Goal: Check status: Check status

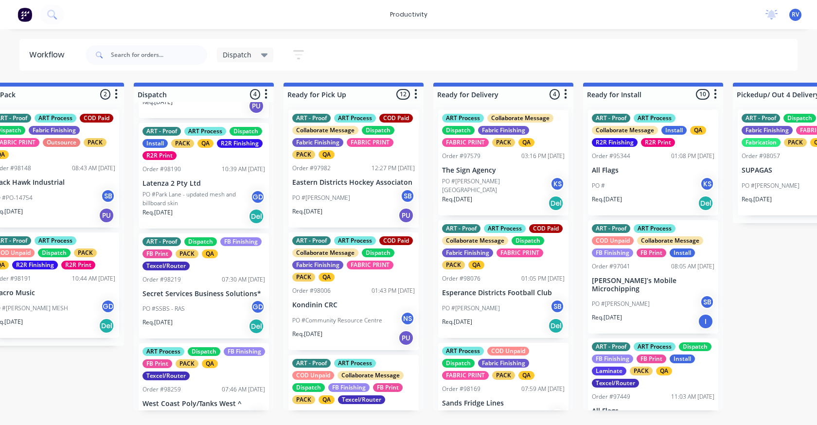
scroll to position [136, 0]
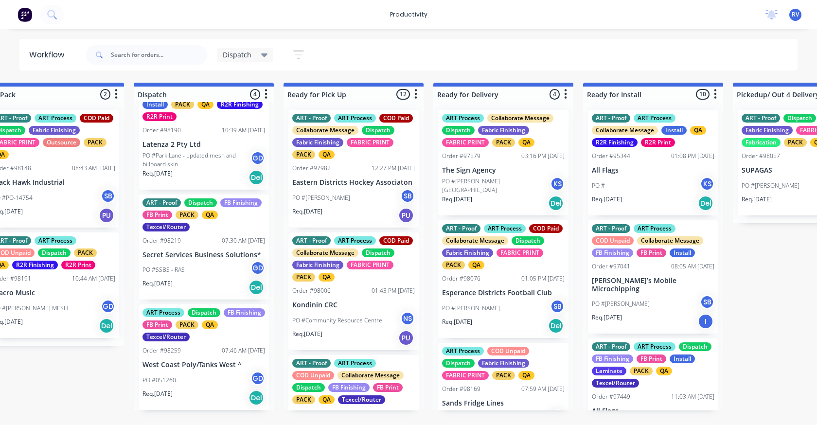
click at [194, 165] on p "PO #Park Lane - updated mesh and billboard skin" at bounding box center [197, 160] width 108 height 18
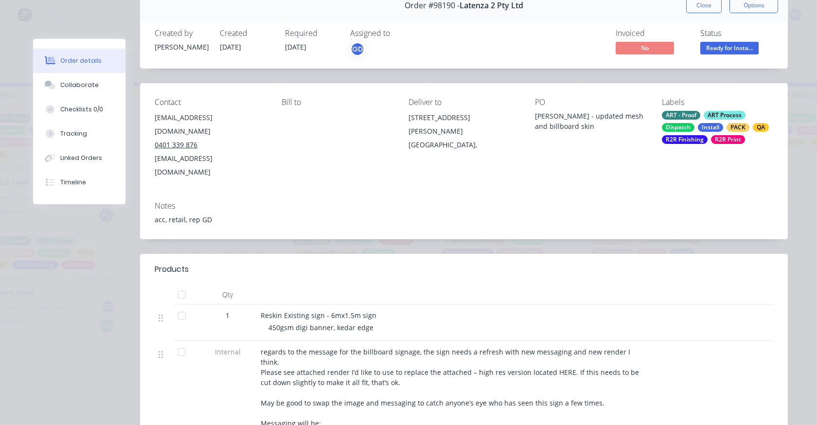
scroll to position [97, 0]
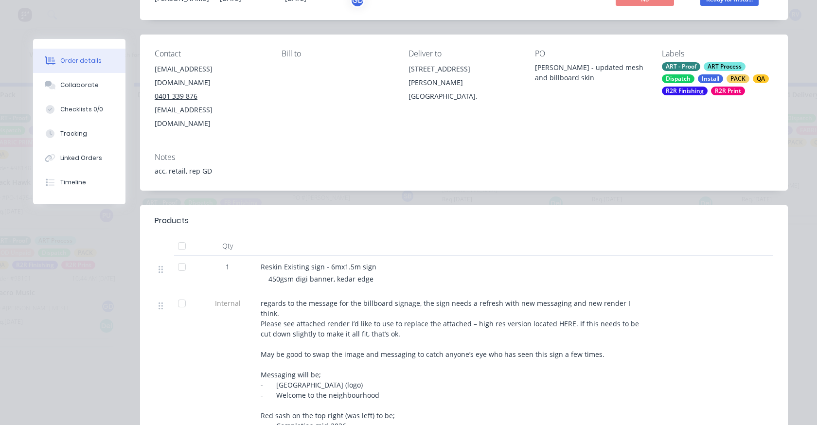
drag, startPoint x: 77, startPoint y: 82, endPoint x: 197, endPoint y: 129, distance: 129.1
click at [77, 83] on div "Collaborate" at bounding box center [79, 85] width 38 height 9
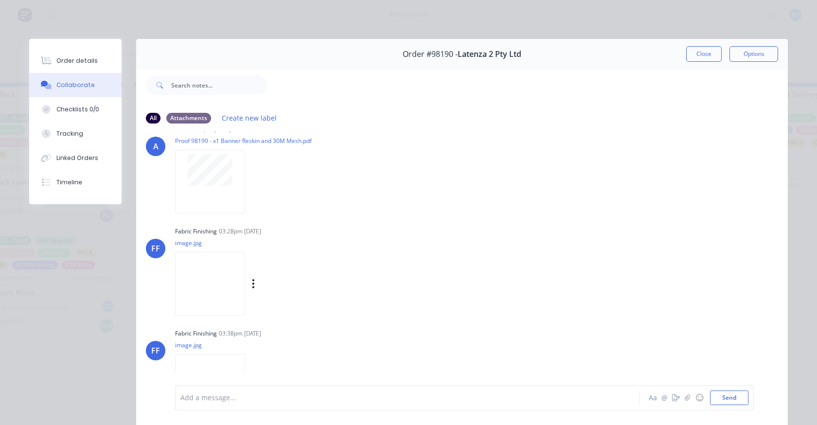
scroll to position [55, 0]
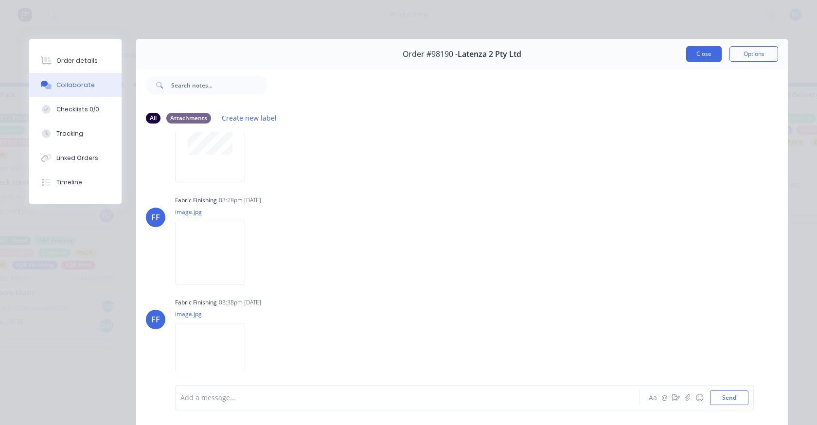
click at [701, 53] on button "Close" at bounding box center [705, 54] width 36 height 16
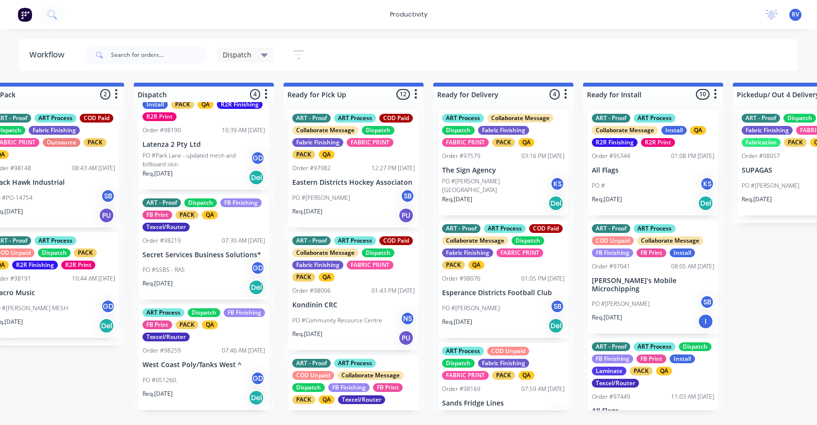
scroll to position [39, 0]
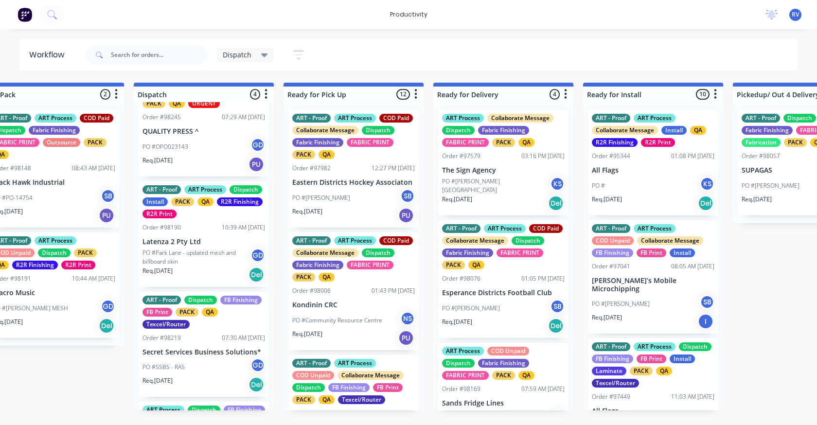
click at [201, 158] on div "Req. [DATE] PU" at bounding box center [204, 164] width 123 height 17
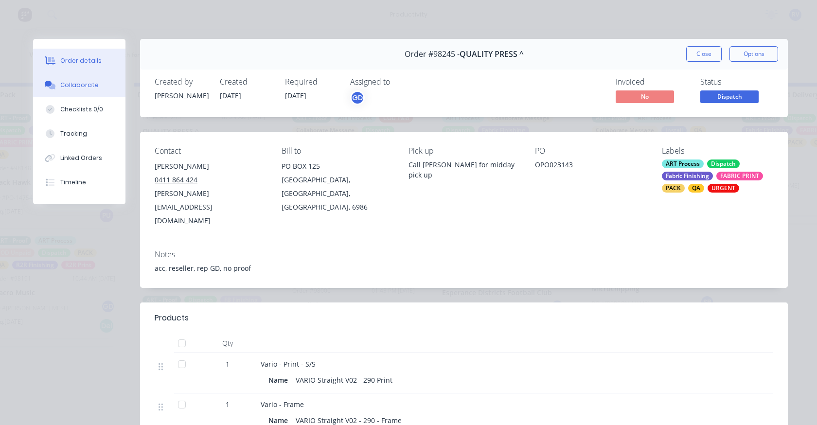
click at [70, 86] on div "Collaborate" at bounding box center [79, 85] width 38 height 9
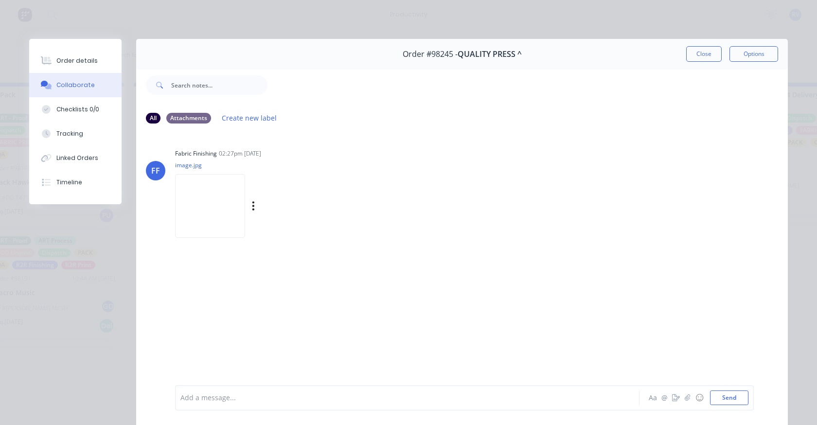
click at [209, 228] on img at bounding box center [210, 206] width 70 height 64
click at [699, 60] on button "Close" at bounding box center [705, 54] width 36 height 16
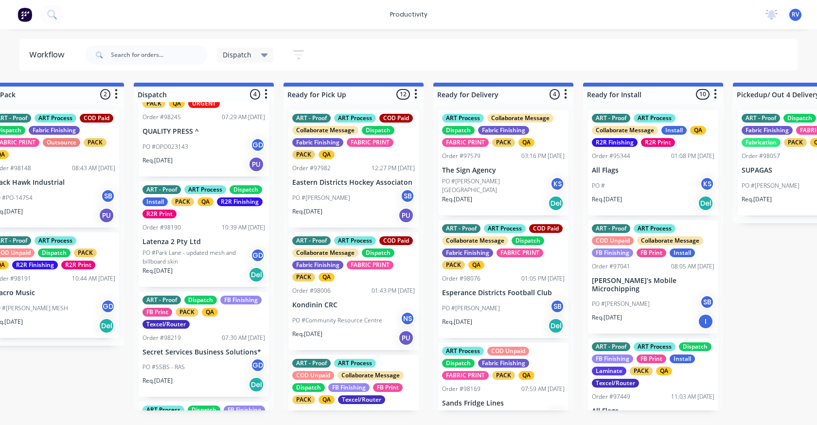
click at [215, 376] on div "PO #SSBS - RAS GD" at bounding box center [204, 367] width 123 height 18
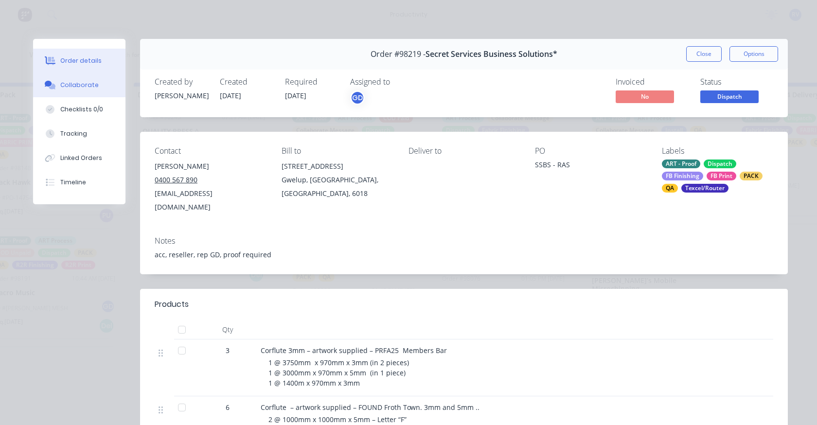
click at [71, 91] on button "Collaborate" at bounding box center [79, 85] width 92 height 24
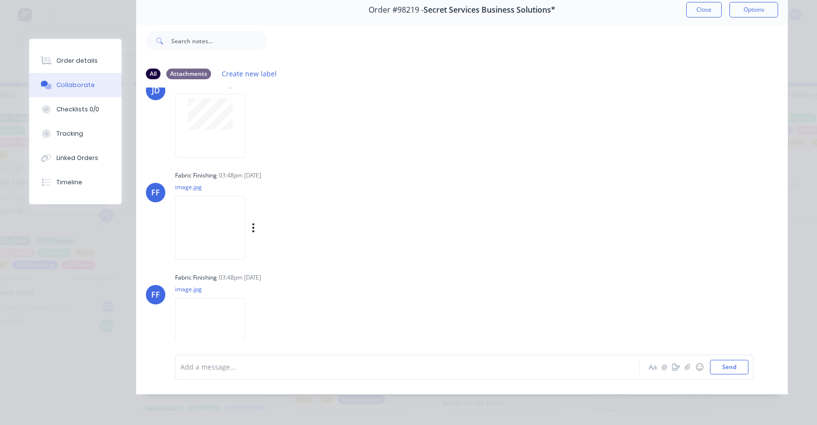
scroll to position [0, 0]
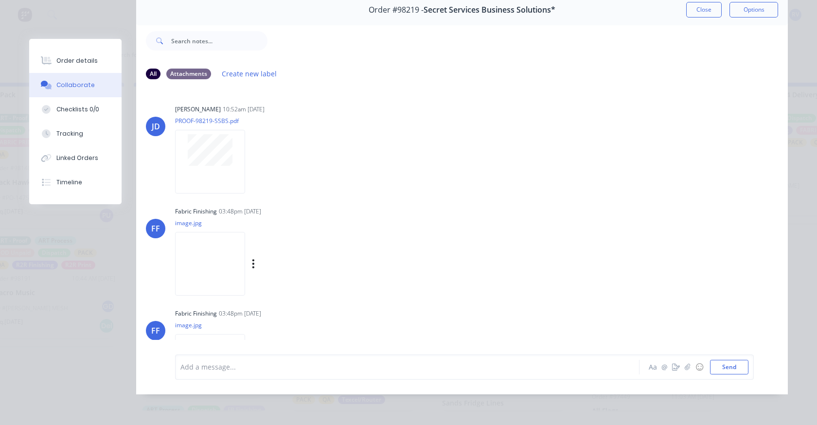
click at [206, 254] on img at bounding box center [210, 264] width 70 height 64
drag, startPoint x: 67, startPoint y: 65, endPoint x: 104, endPoint y: 86, distance: 42.3
click at [67, 65] on button "Order details" at bounding box center [75, 61] width 92 height 24
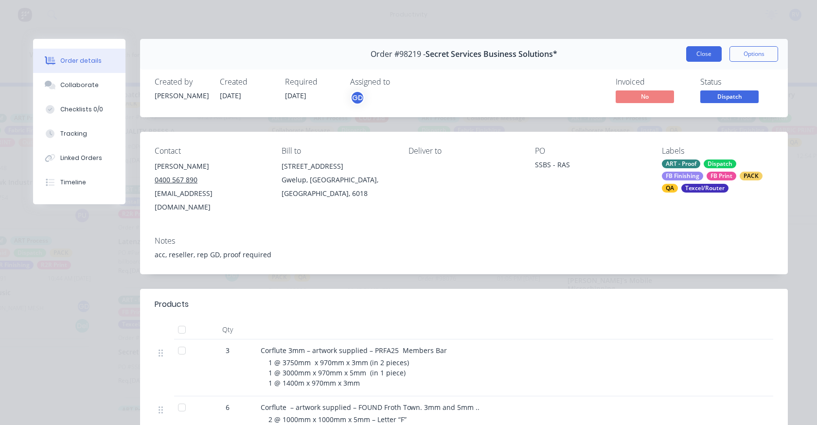
scroll to position [0, 666]
click at [704, 54] on button "Close" at bounding box center [705, 54] width 36 height 16
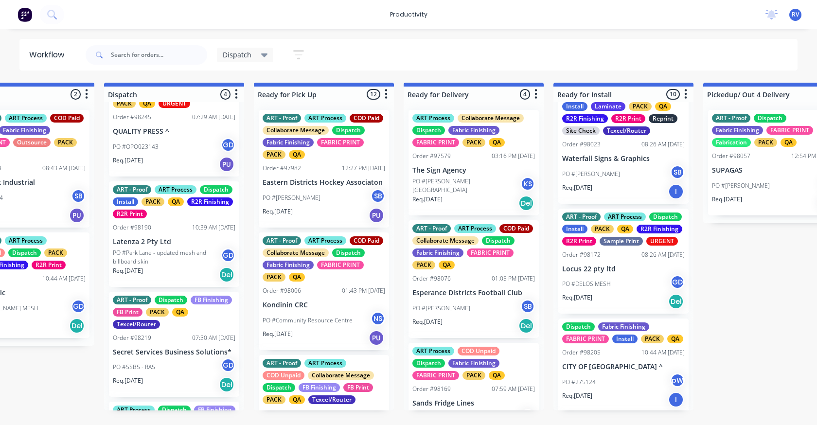
scroll to position [633, 0]
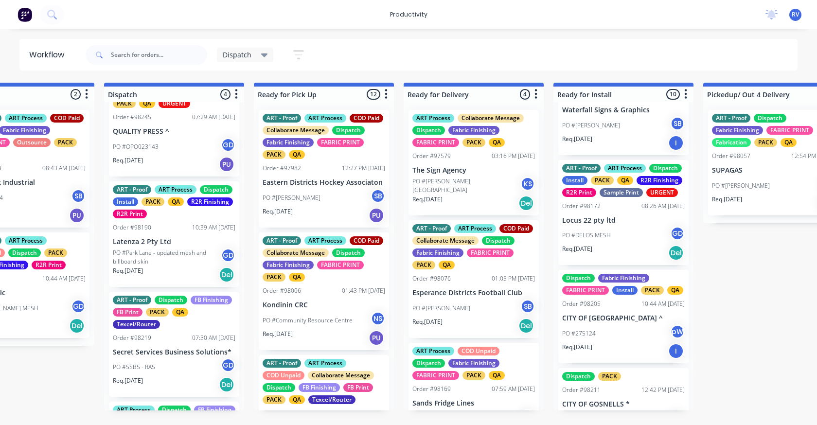
click at [602, 232] on div "PO #DELOS MESH GD" at bounding box center [623, 235] width 123 height 18
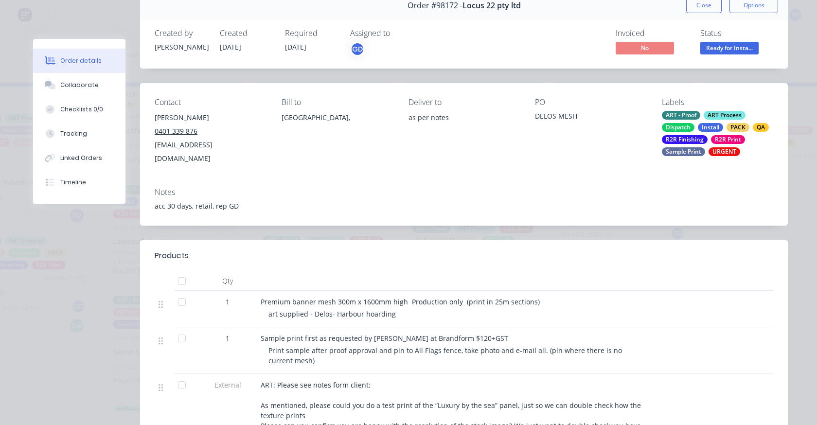
scroll to position [0, 0]
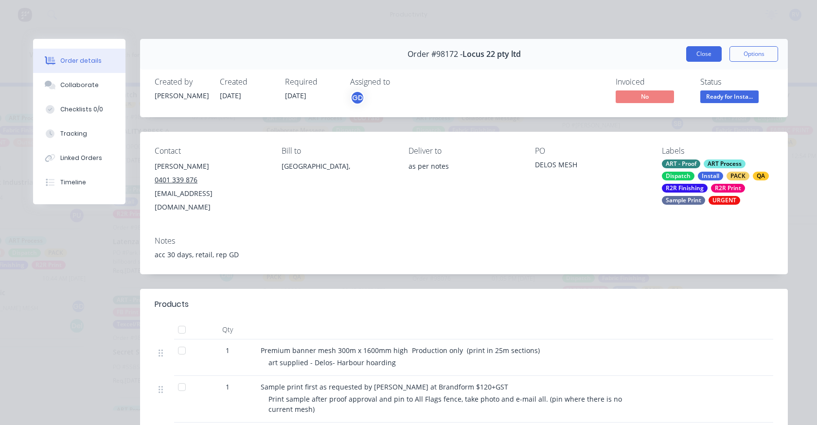
click at [696, 57] on button "Close" at bounding box center [705, 54] width 36 height 16
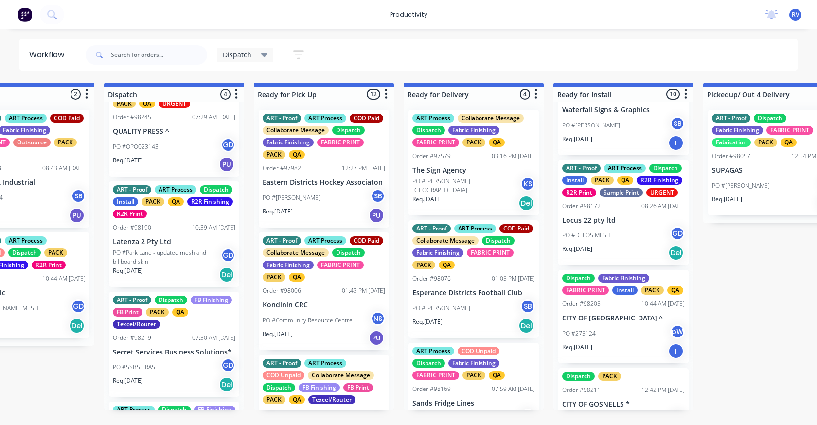
click at [137, 360] on div "PO #SSBS - RAS GD" at bounding box center [174, 367] width 123 height 18
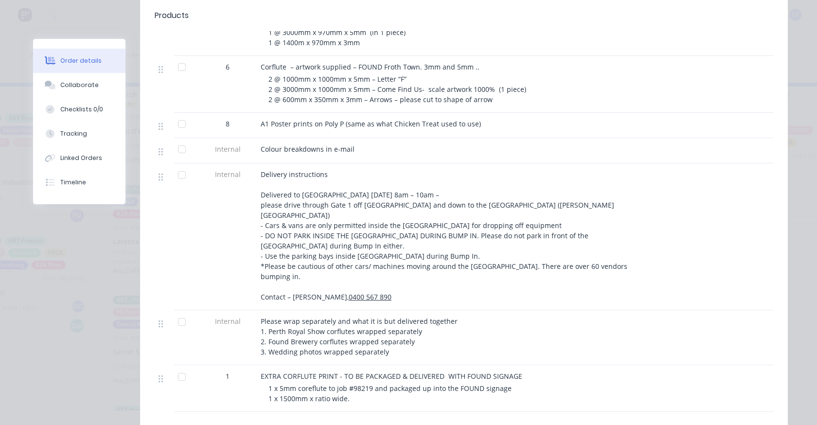
scroll to position [292, 0]
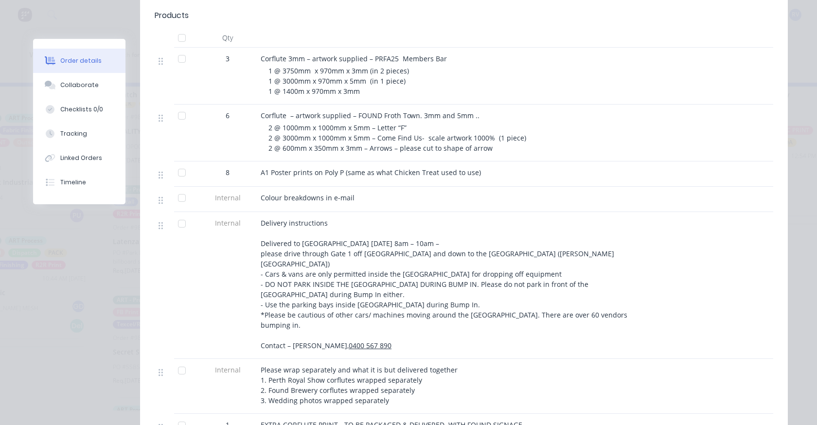
drag, startPoint x: 264, startPoint y: 232, endPoint x: 526, endPoint y: 315, distance: 275.2
click at [526, 315] on div "Delivery instructions Delivered to [GEOGRAPHIC_DATA] [DATE] 8am – 10am – please…" at bounding box center [451, 284] width 381 height 133
click at [516, 320] on div "Delivery instructions Delivered to [GEOGRAPHIC_DATA] [DATE] 8am – 10am – please…" at bounding box center [451, 285] width 389 height 147
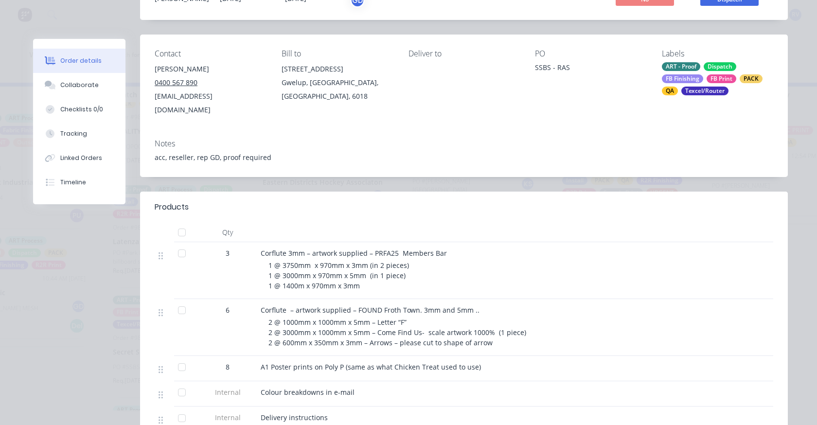
scroll to position [0, 0]
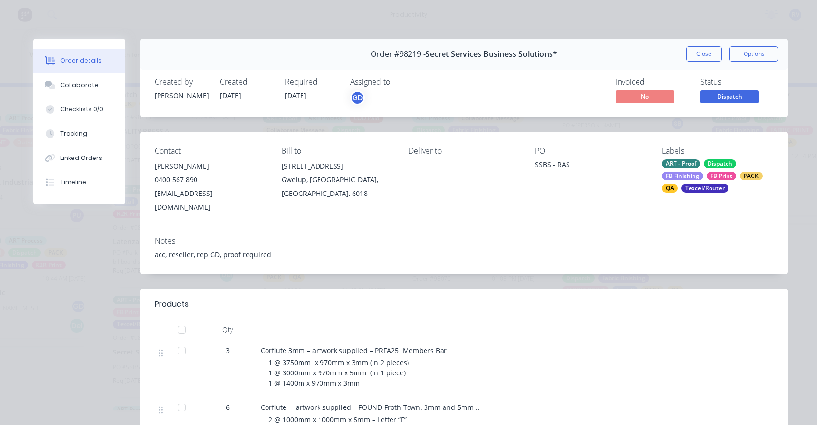
drag, startPoint x: 700, startPoint y: 52, endPoint x: 691, endPoint y: 54, distance: 8.4
click at [700, 51] on button "Close" at bounding box center [705, 54] width 36 height 16
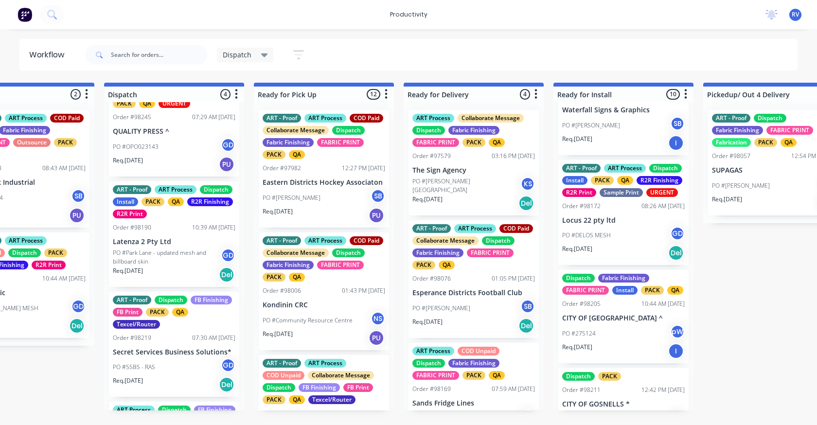
click at [647, 197] on div "URGENT" at bounding box center [663, 192] width 32 height 9
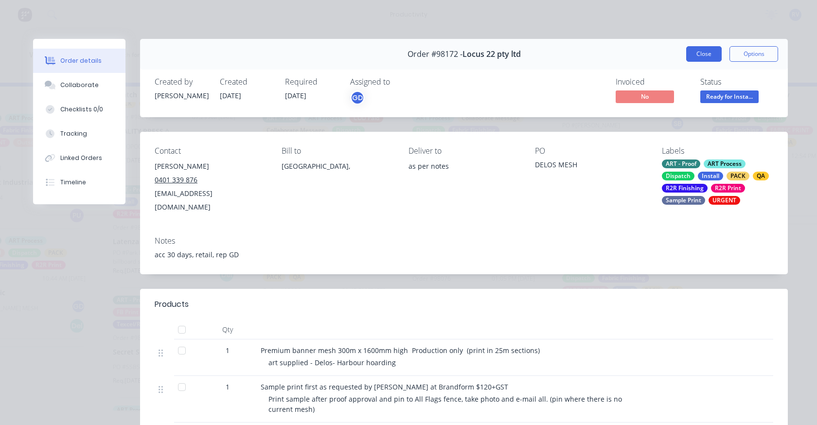
click at [688, 57] on button "Close" at bounding box center [705, 54] width 36 height 16
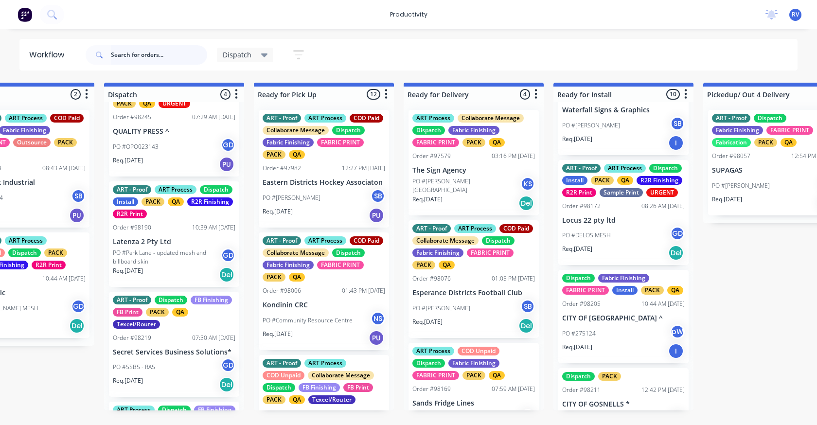
click at [121, 55] on input "text" at bounding box center [159, 54] width 96 height 19
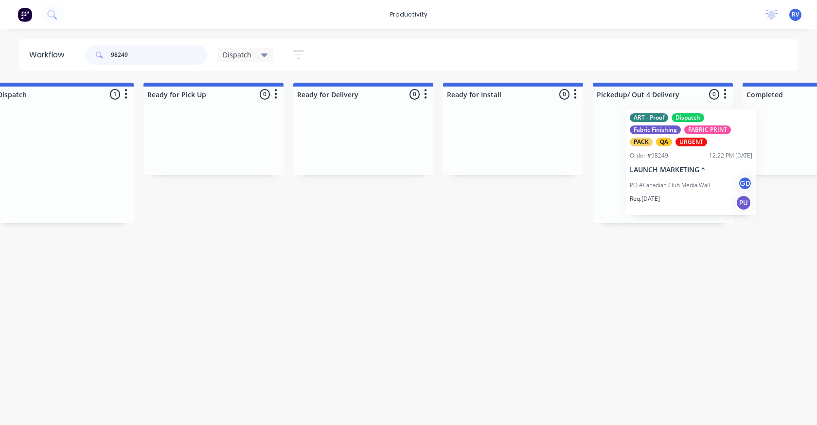
scroll to position [0, 794]
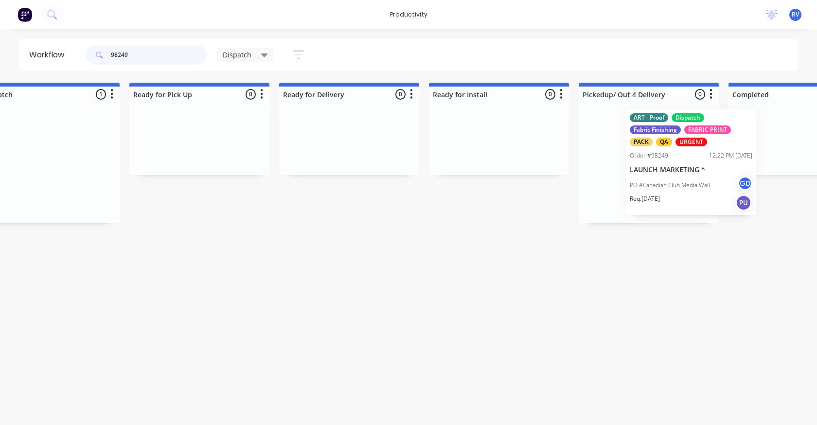
drag, startPoint x: 254, startPoint y: 174, endPoint x: 591, endPoint y: 155, distance: 337.7
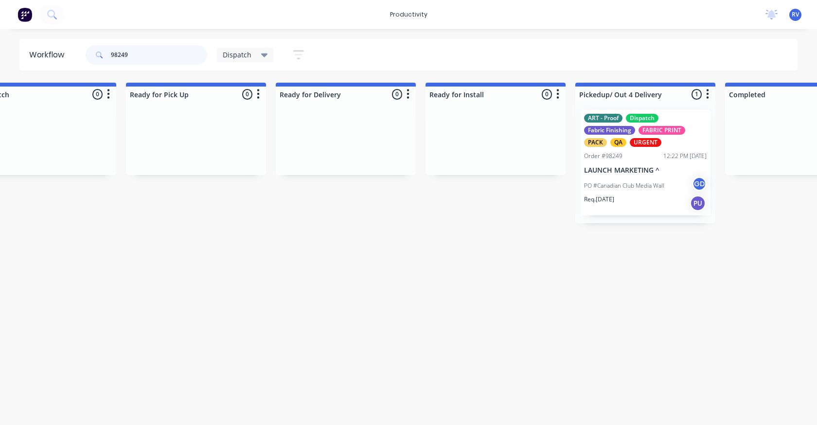
type input "98249"
click at [238, 61] on div "Dispatch" at bounding box center [245, 55] width 57 height 15
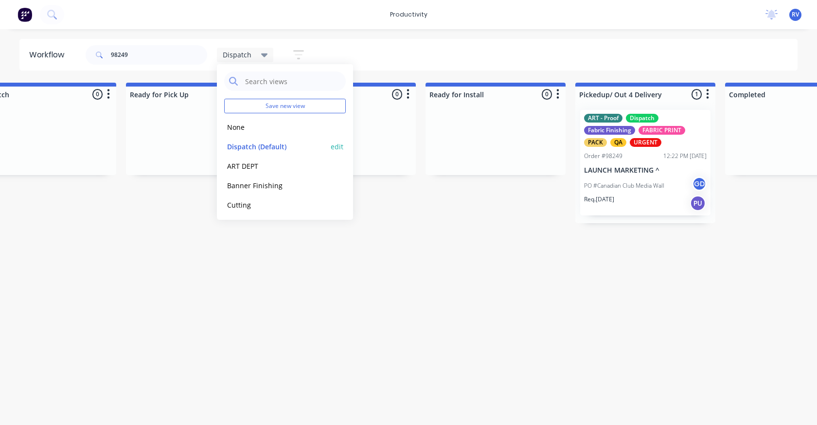
click at [251, 150] on button "Dispatch (Default)" at bounding box center [276, 146] width 104 height 11
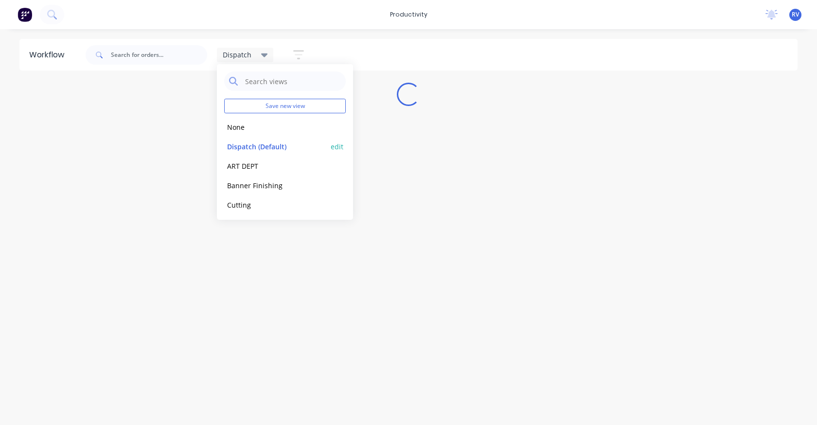
scroll to position [0, 0]
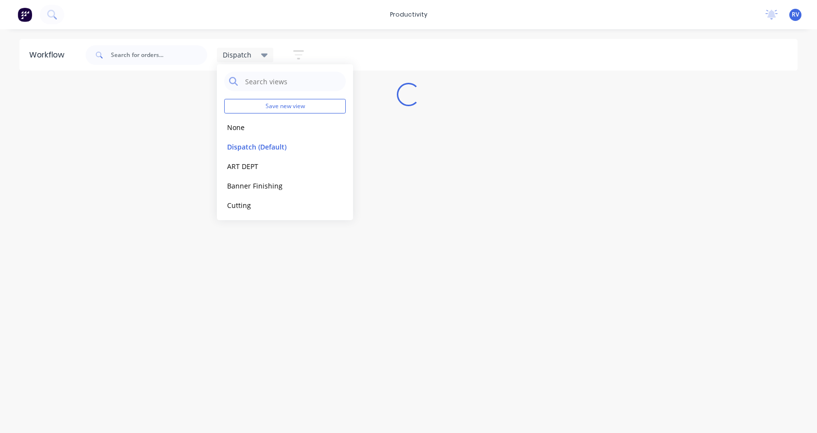
click at [231, 282] on div "Workflow Dispatch Save new view None edit Dispatch (Default) edit ART DEPT edit…" at bounding box center [408, 226] width 817 height 374
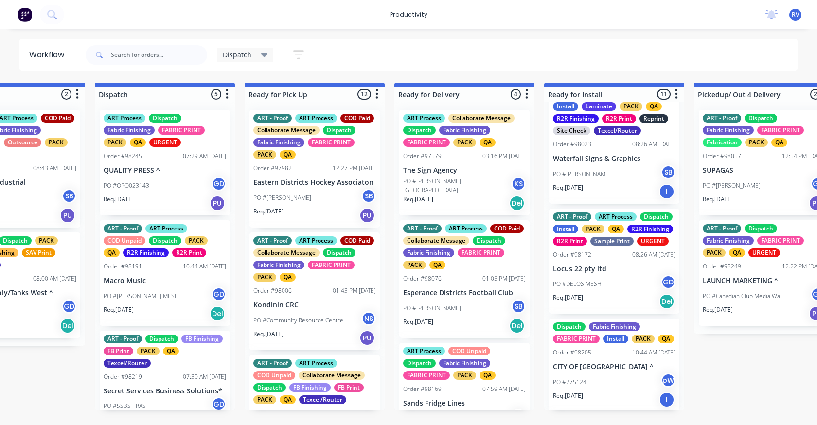
scroll to position [633, 0]
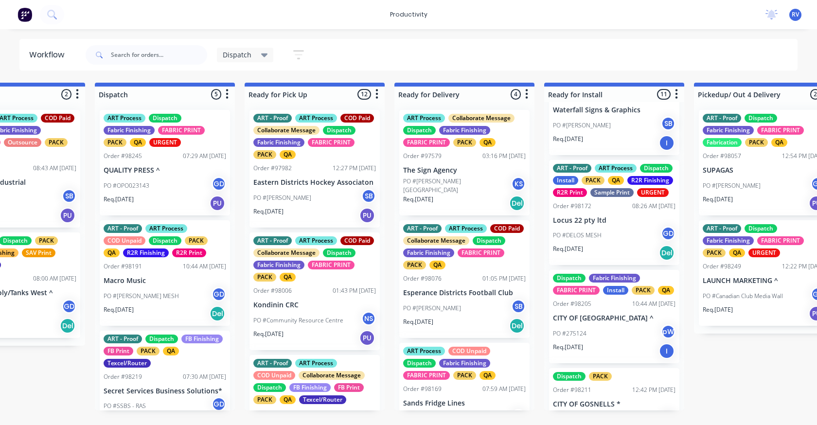
click at [593, 252] on div "Req. [DATE] Del" at bounding box center [614, 253] width 123 height 17
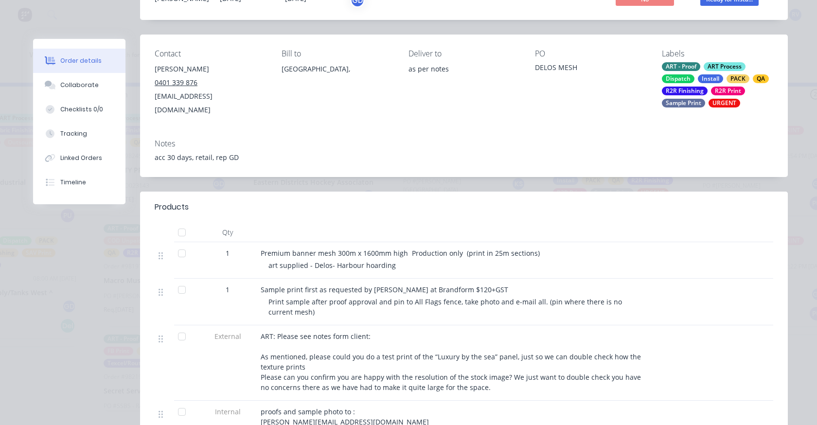
scroll to position [0, 0]
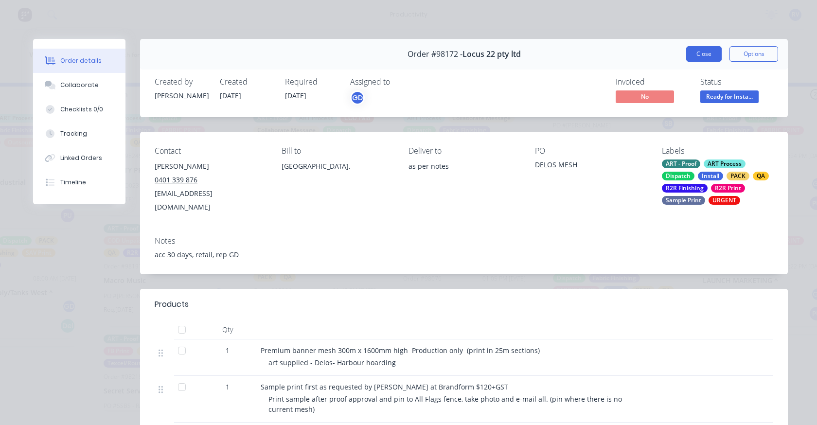
click at [696, 55] on button "Close" at bounding box center [705, 54] width 36 height 16
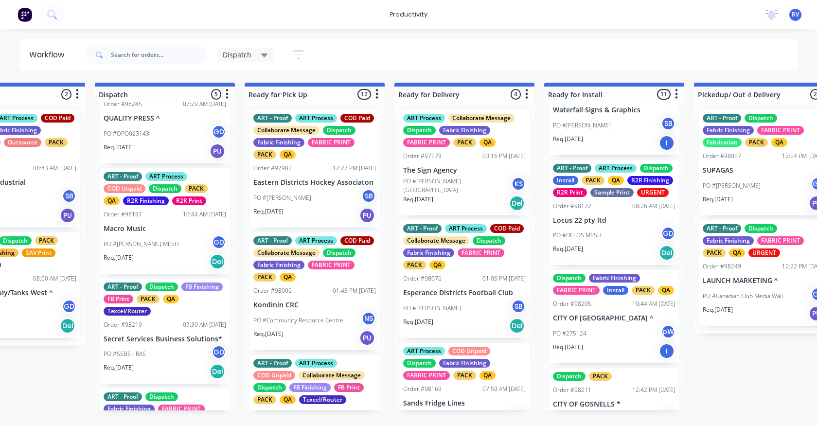
scroll to position [198, 0]
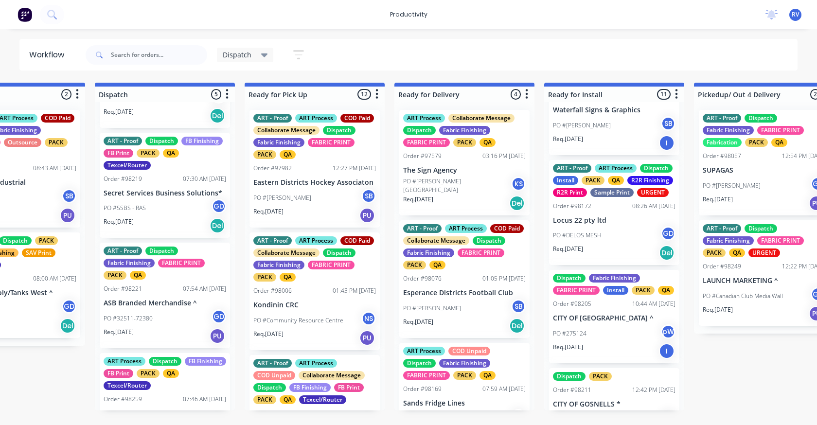
click at [154, 316] on div "PO #32511-72380 GD" at bounding box center [165, 318] width 123 height 18
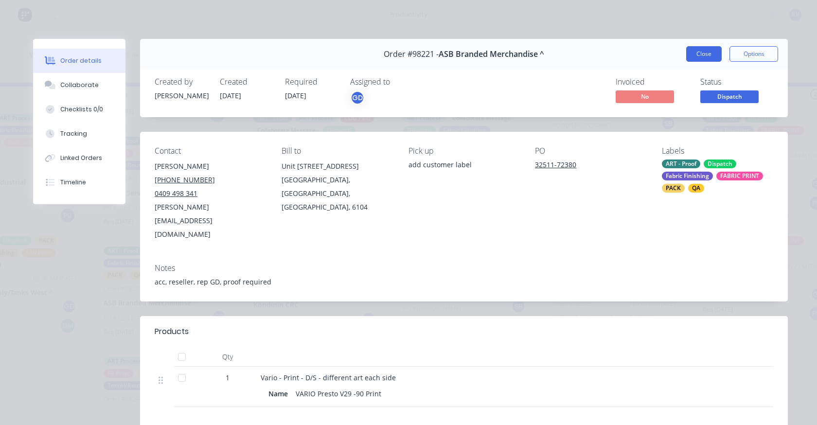
drag, startPoint x: 691, startPoint y: 54, endPoint x: 678, endPoint y: 61, distance: 14.6
click at [691, 54] on button "Close" at bounding box center [705, 54] width 36 height 16
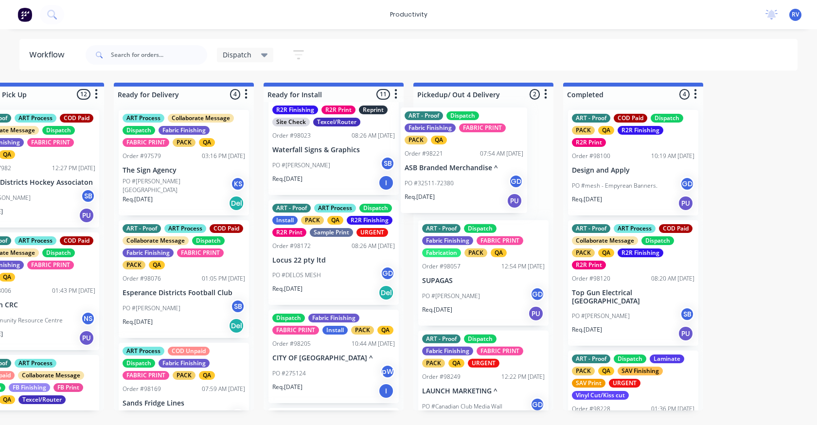
scroll to position [0, 961]
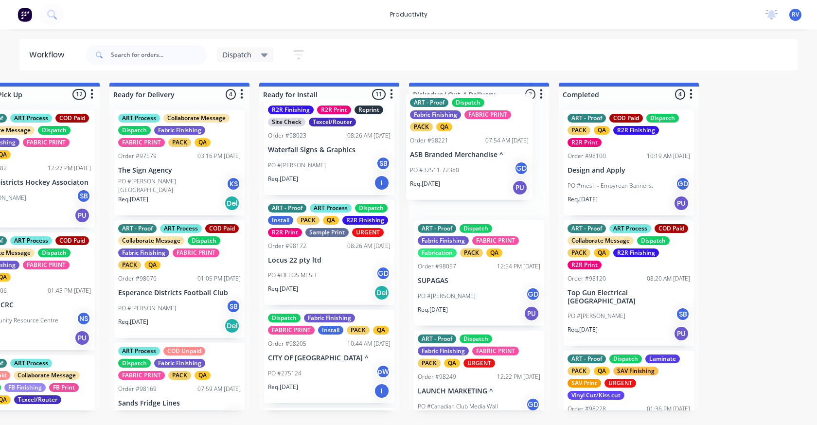
drag, startPoint x: 121, startPoint y: 295, endPoint x: 434, endPoint y: 146, distance: 346.7
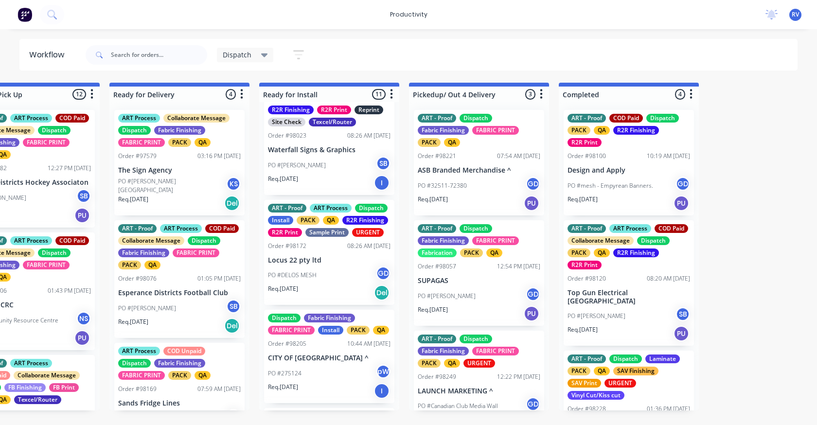
scroll to position [136, 0]
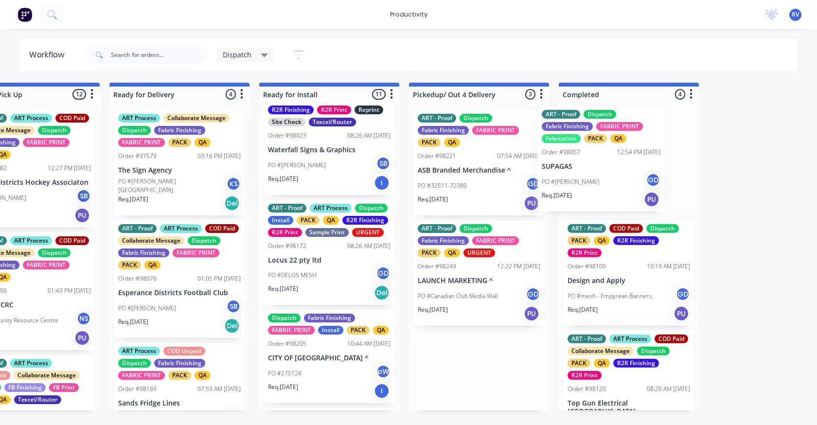
drag, startPoint x: 464, startPoint y: 272, endPoint x: 618, endPoint y: 138, distance: 204.8
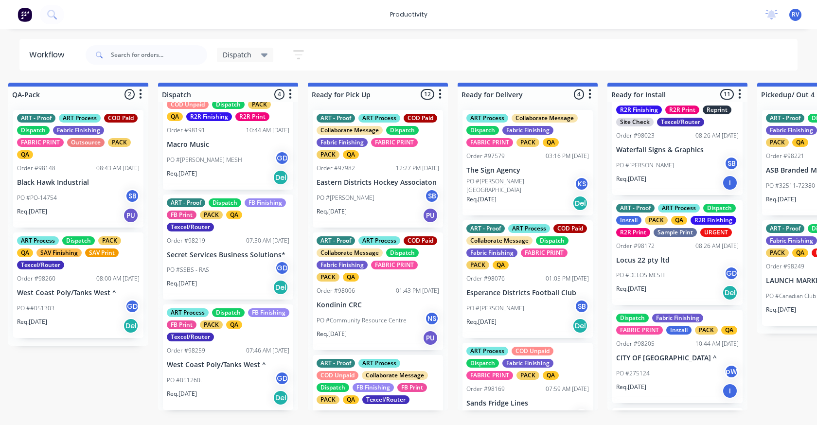
scroll to position [0, 590]
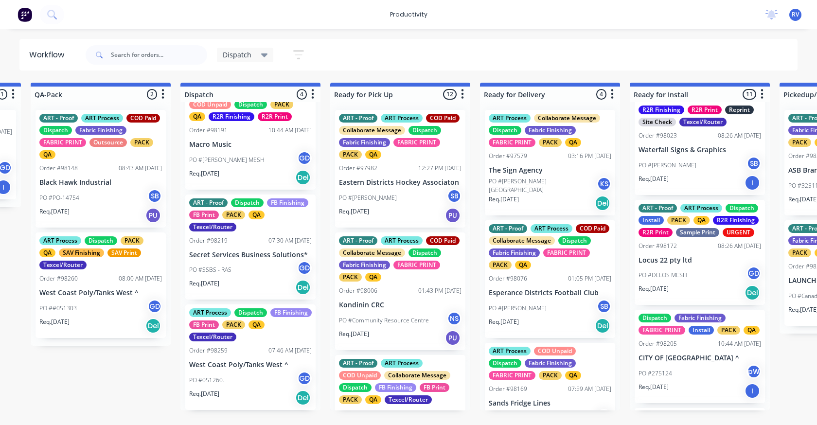
click at [252, 277] on div "PO #SSBS - RAS GD" at bounding box center [250, 270] width 123 height 18
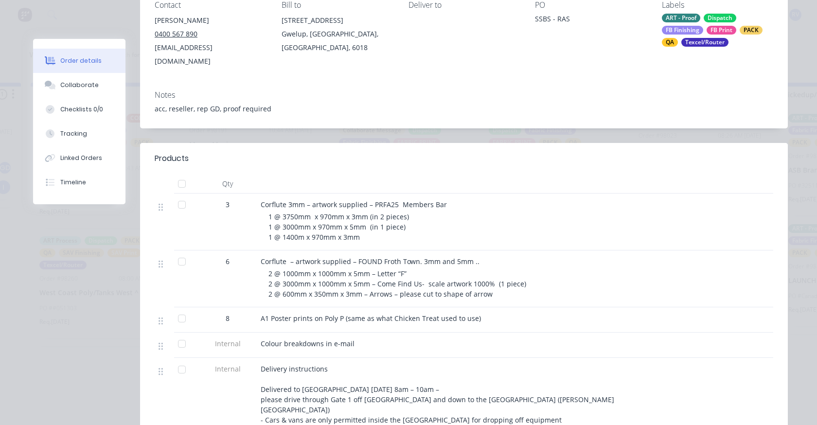
scroll to position [0, 0]
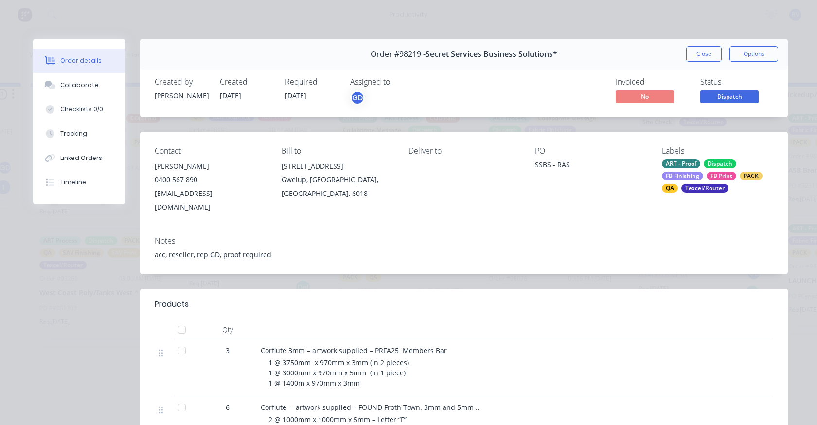
click at [697, 54] on button "Close" at bounding box center [705, 54] width 36 height 16
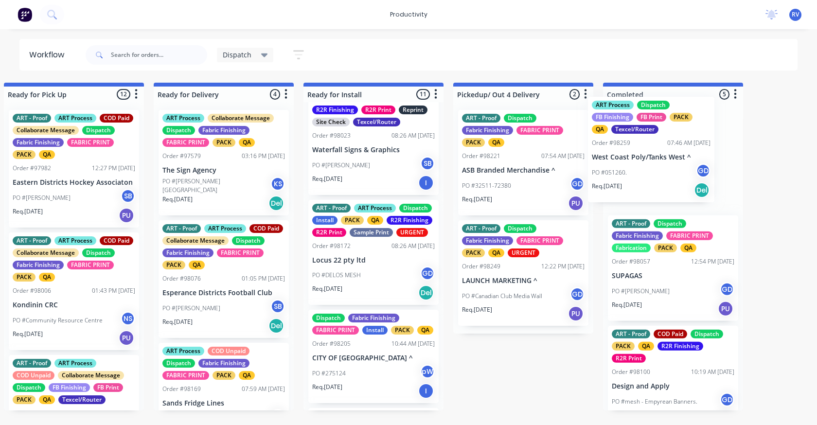
scroll to position [0, 928]
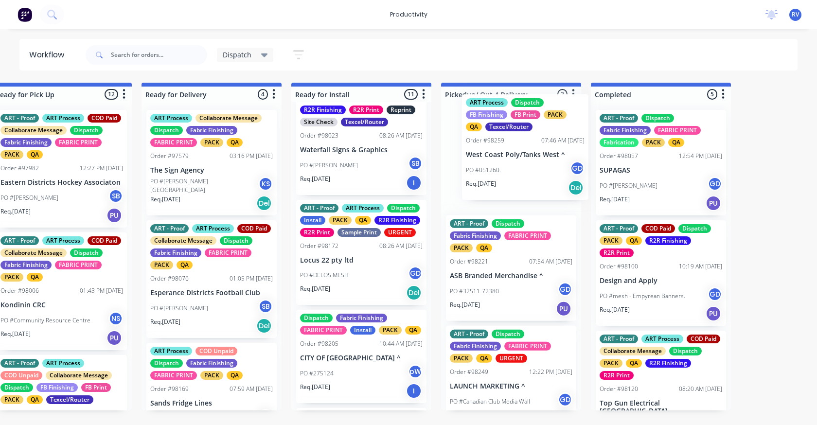
drag, startPoint x: 247, startPoint y: 365, endPoint x: 520, endPoint y: 148, distance: 348.7
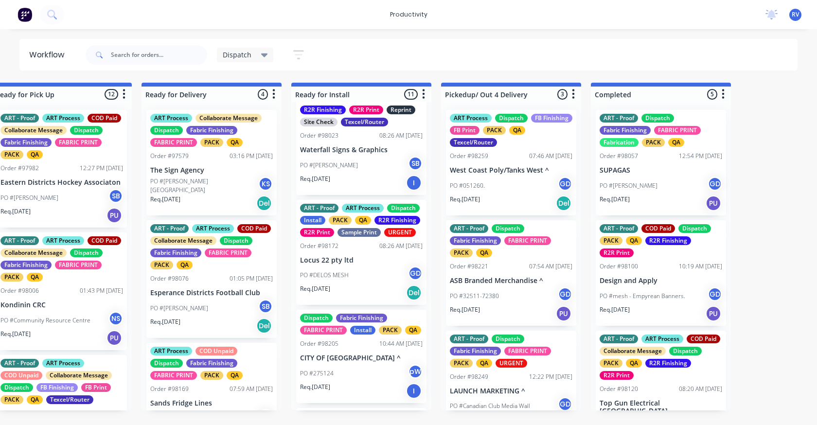
scroll to position [26, 0]
click at [128, 53] on input "text" at bounding box center [159, 54] width 96 height 19
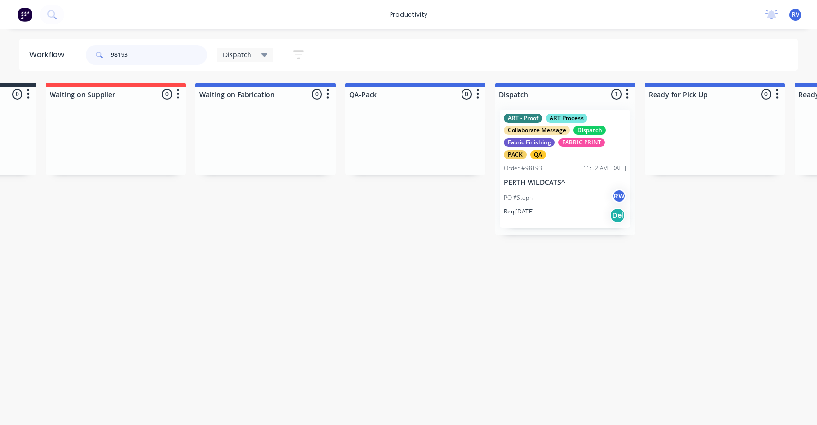
scroll to position [0, 555]
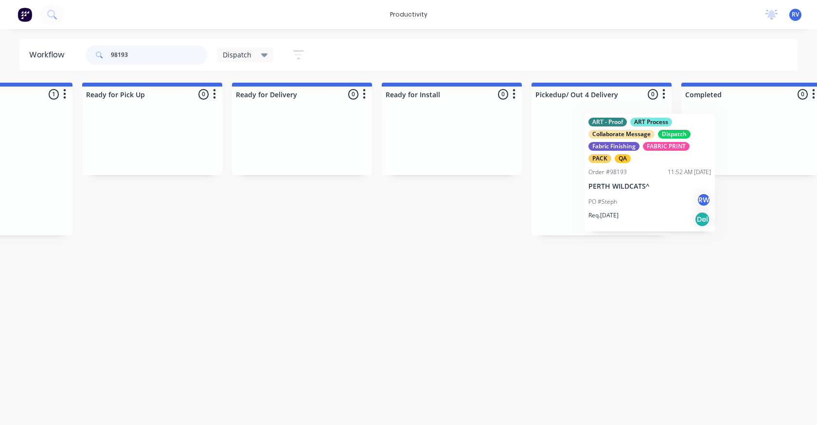
drag, startPoint x: 251, startPoint y: 127, endPoint x: 590, endPoint y: 124, distance: 339.2
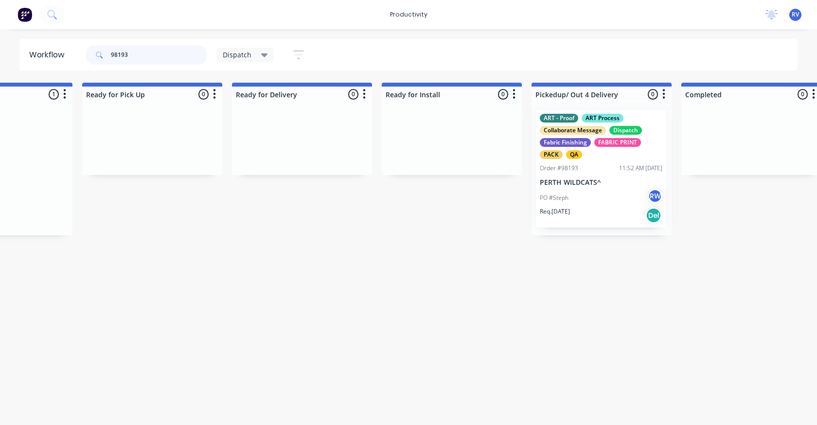
scroll to position [0, 838]
type input "98193"
click at [236, 55] on span "Dispatch" at bounding box center [237, 55] width 29 height 10
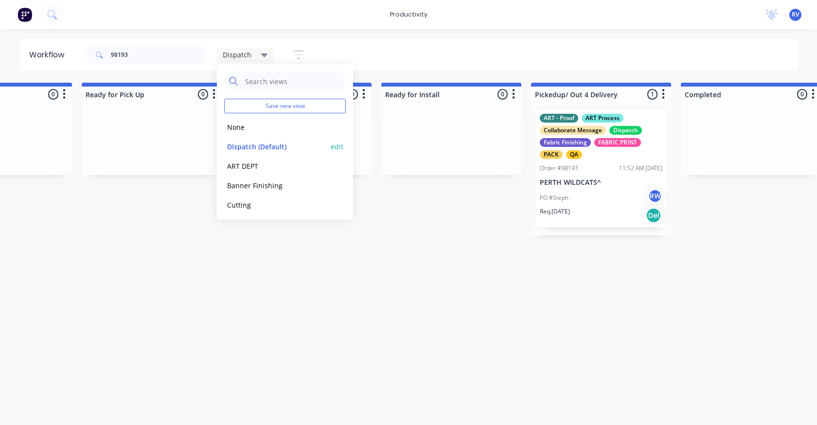
click at [261, 147] on button "Dispatch (Default)" at bounding box center [276, 146] width 104 height 11
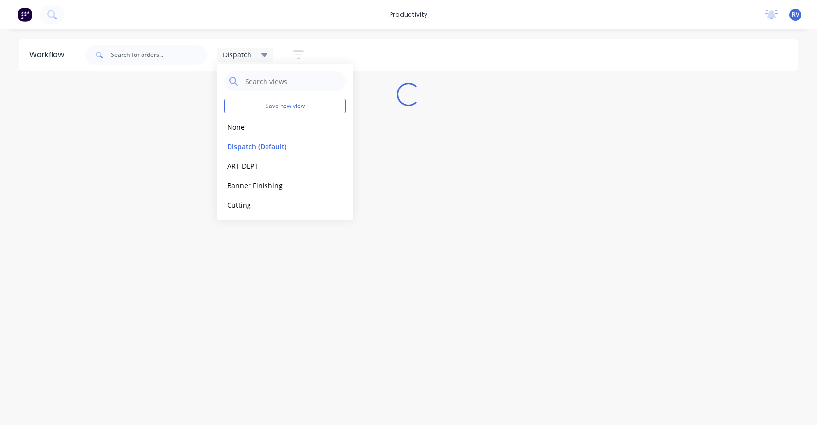
scroll to position [0, 0]
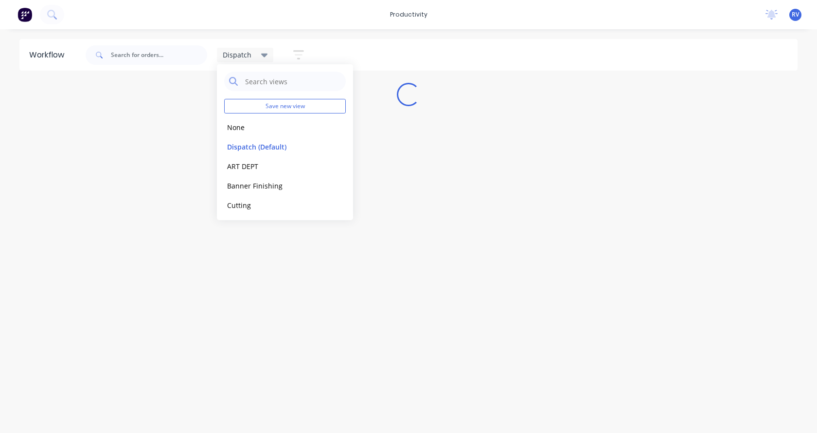
click at [240, 297] on div "Workflow Dispatch Save new view None edit Dispatch (Default) edit ART DEPT edit…" at bounding box center [408, 226] width 817 height 374
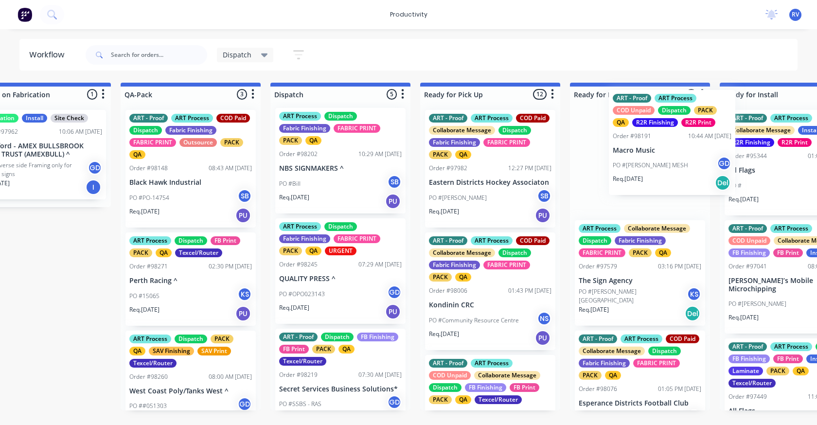
scroll to position [0, 513]
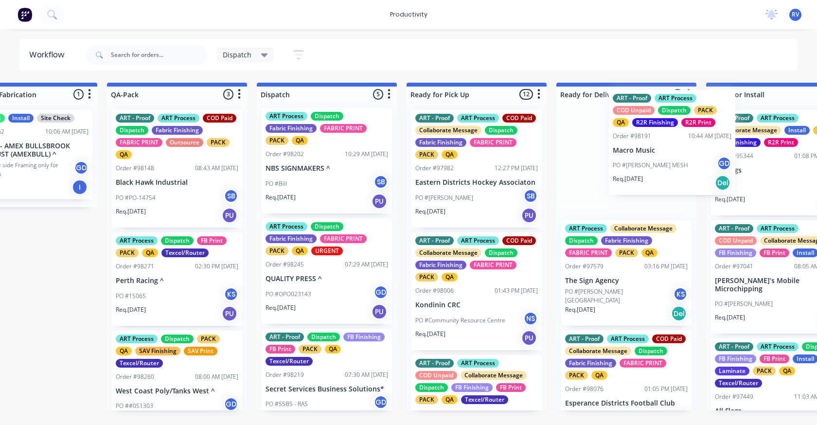
drag, startPoint x: 423, startPoint y: 388, endPoint x: 637, endPoint y: 136, distance: 330.0
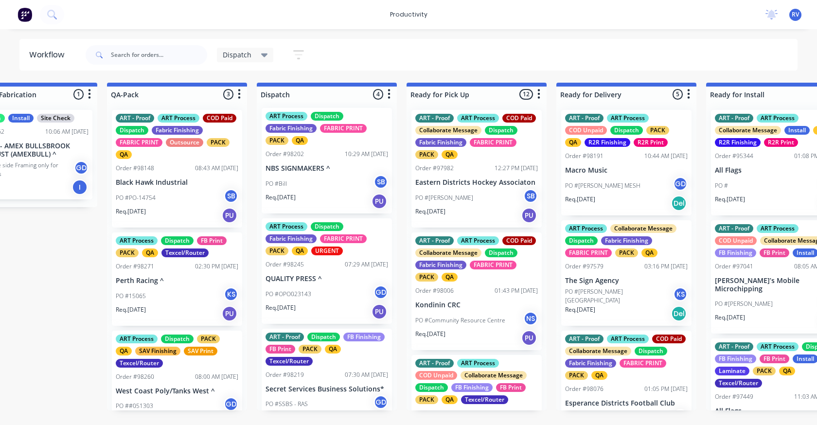
click at [315, 390] on p "Secret Services Business Solutions*" at bounding box center [327, 389] width 123 height 8
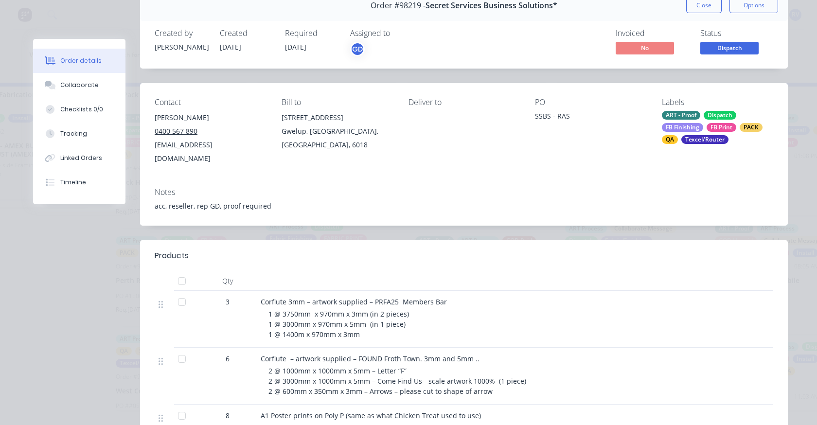
scroll to position [0, 0]
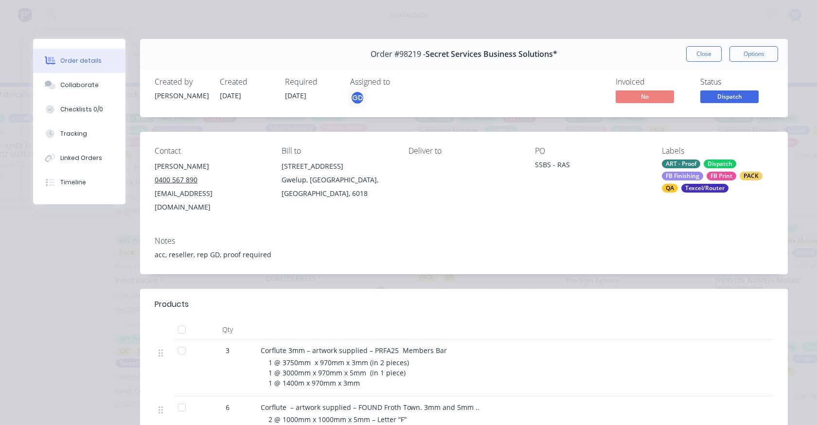
drag, startPoint x: 709, startPoint y: 54, endPoint x: 657, endPoint y: 57, distance: 52.1
click at [707, 53] on button "Close" at bounding box center [705, 54] width 36 height 16
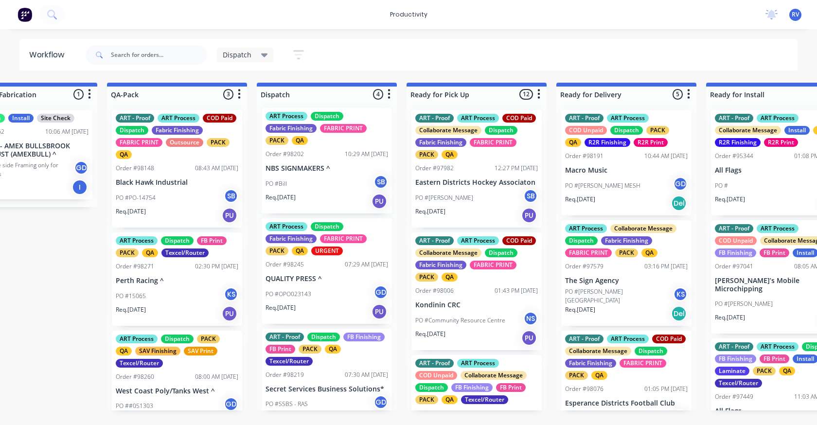
scroll to position [136, 0]
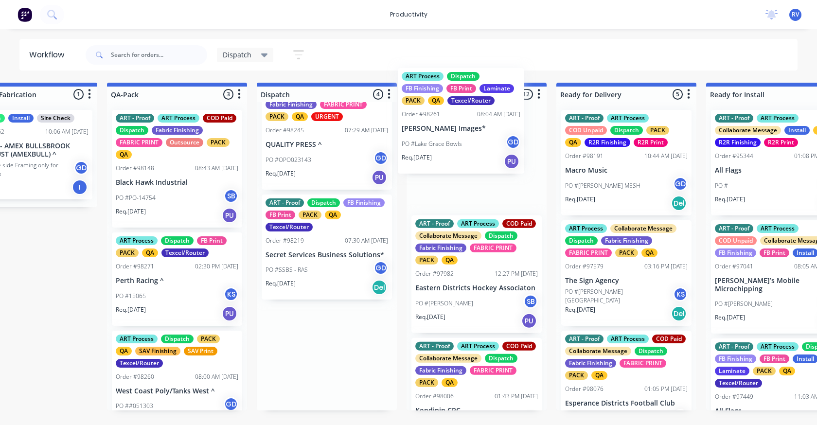
drag, startPoint x: 305, startPoint y: 375, endPoint x: 445, endPoint y: 140, distance: 274.0
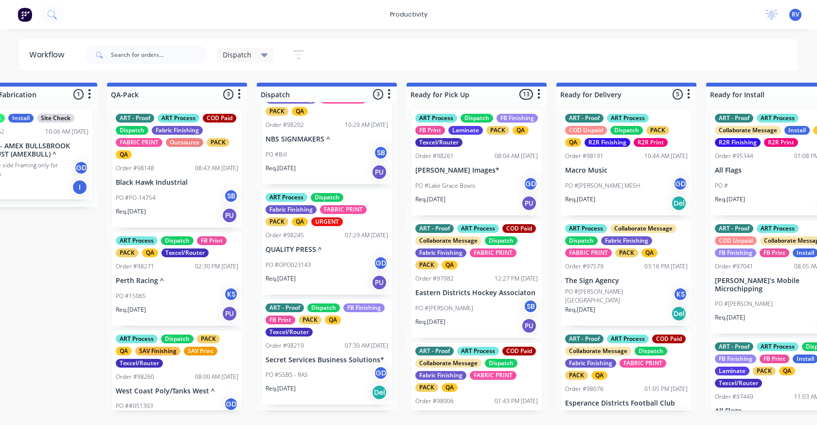
scroll to position [26, 0]
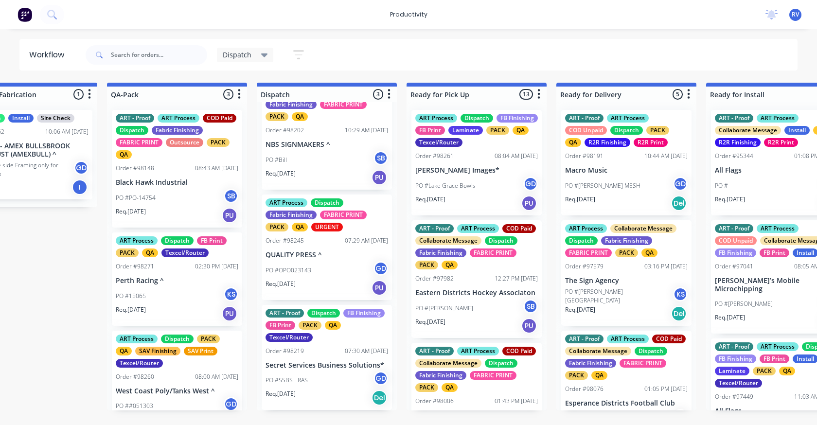
click at [315, 262] on div "PO #OPO023143 GD" at bounding box center [327, 270] width 123 height 18
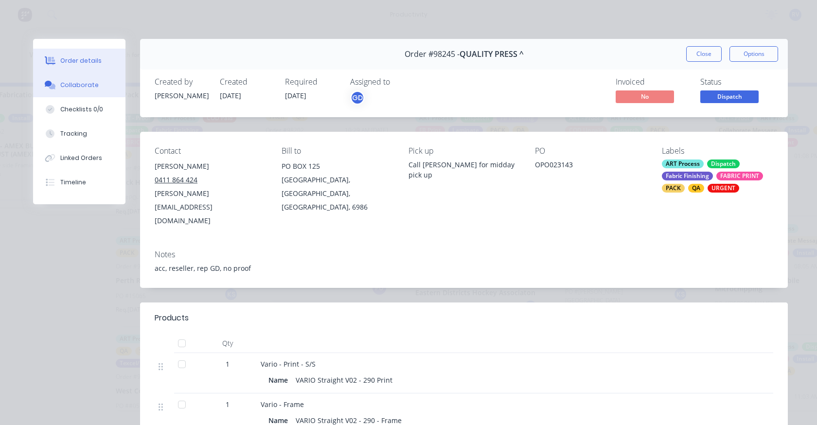
click at [73, 88] on div "Collaborate" at bounding box center [79, 85] width 38 height 9
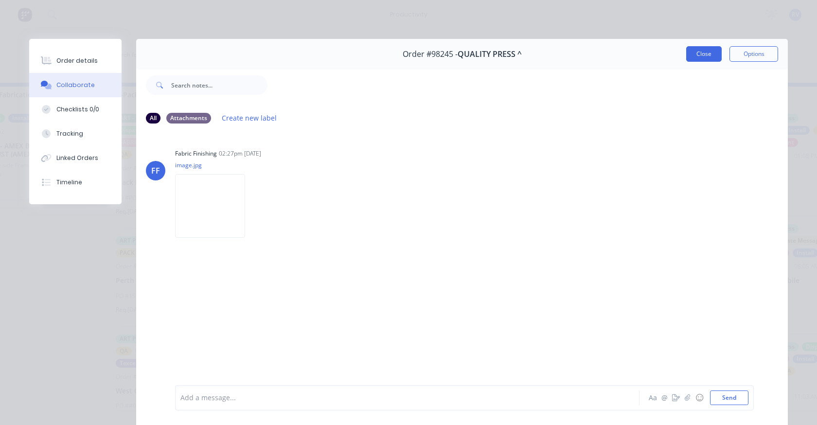
click at [699, 56] on button "Close" at bounding box center [705, 54] width 36 height 16
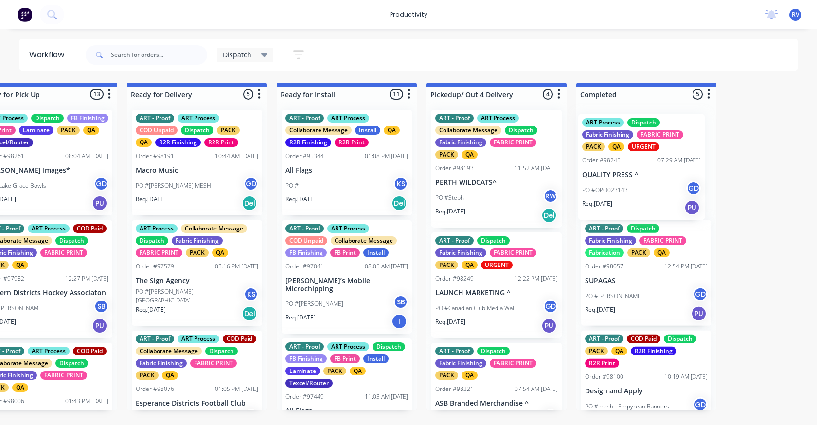
scroll to position [0, 944]
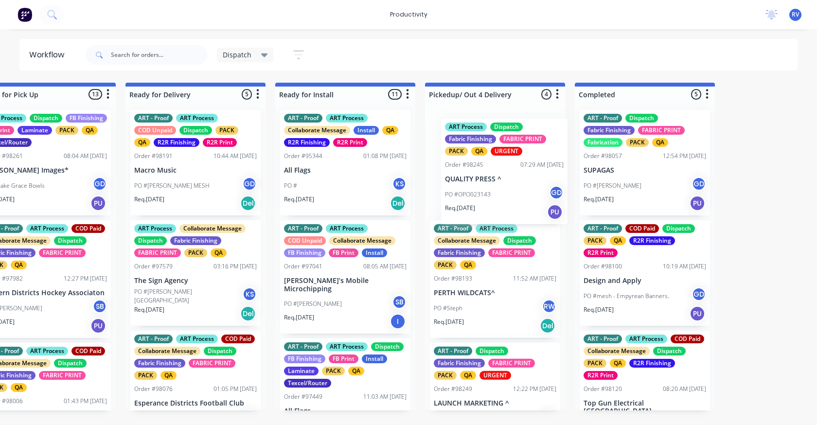
drag, startPoint x: 306, startPoint y: 276, endPoint x: 484, endPoint y: 195, distance: 196.0
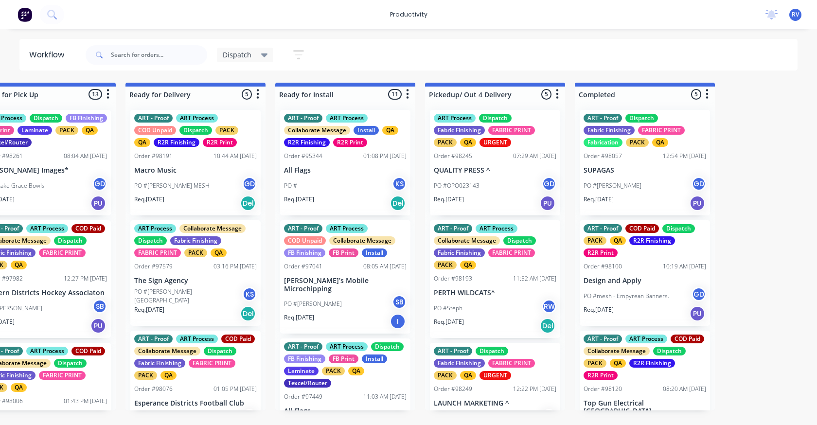
scroll to position [0, 0]
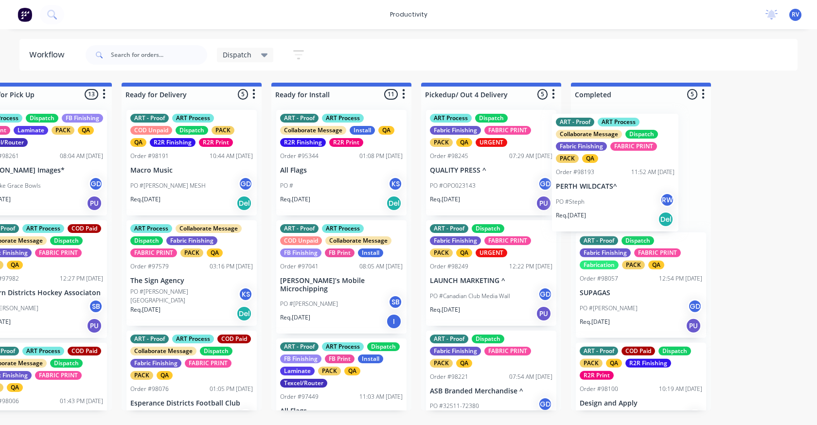
drag, startPoint x: 473, startPoint y: 299, endPoint x: 620, endPoint y: 181, distance: 188.3
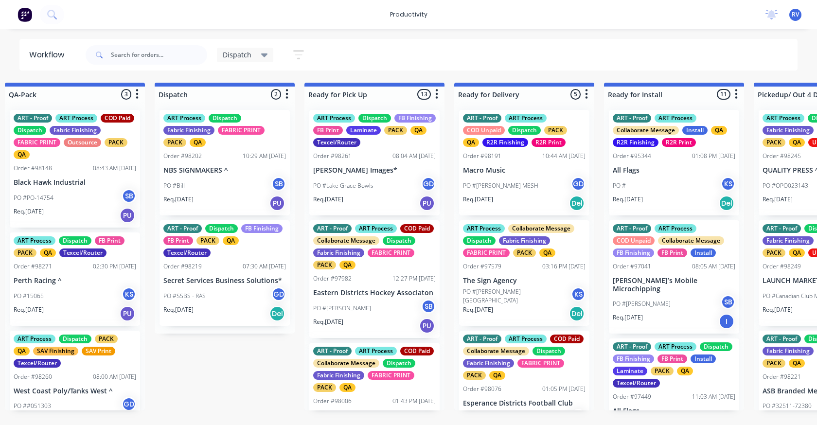
scroll to position [0, 613]
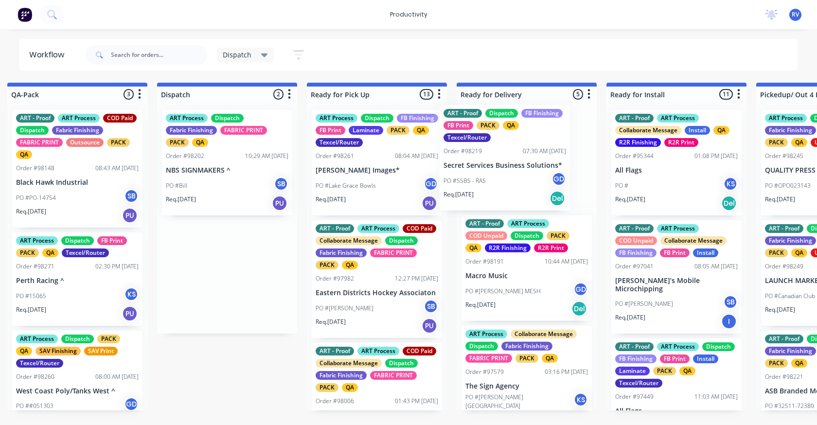
drag, startPoint x: 240, startPoint y: 286, endPoint x: 521, endPoint y: 159, distance: 308.8
